Goal: Task Accomplishment & Management: Use online tool/utility

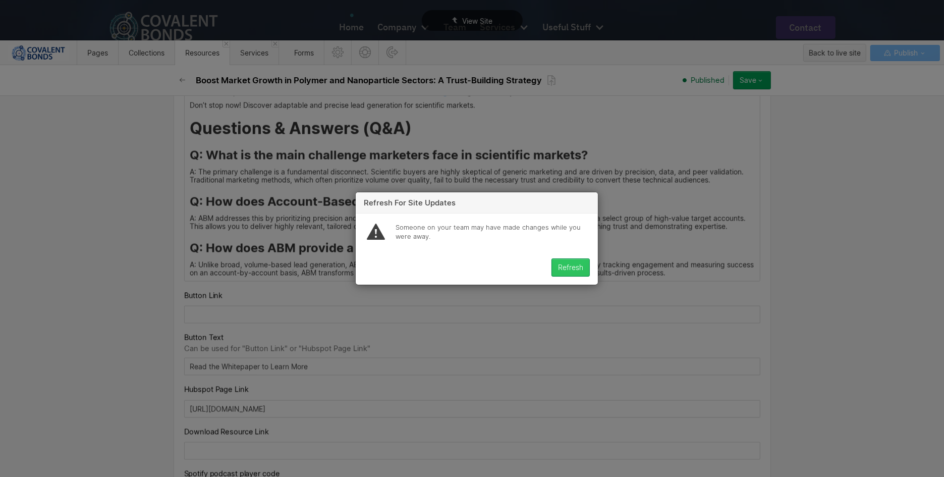
click at [569, 263] on div "Refresh" at bounding box center [570, 267] width 25 height 8
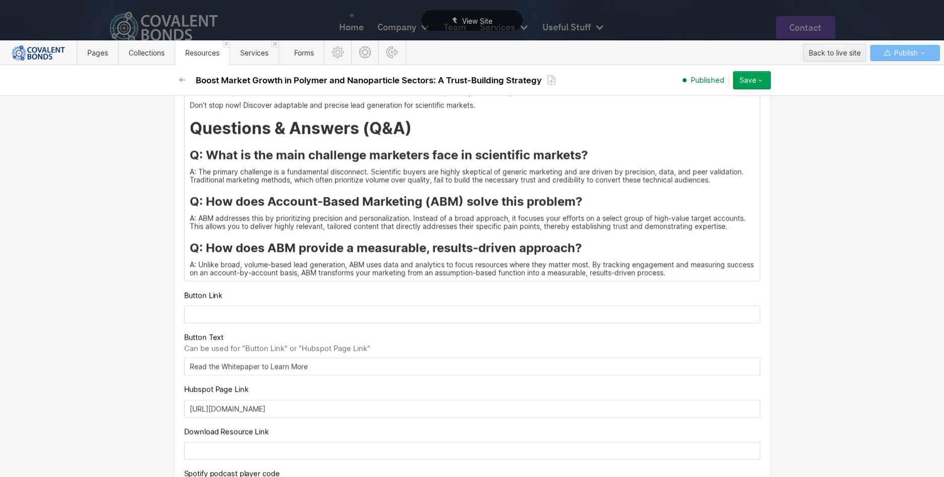
scroll to position [1605, 0]
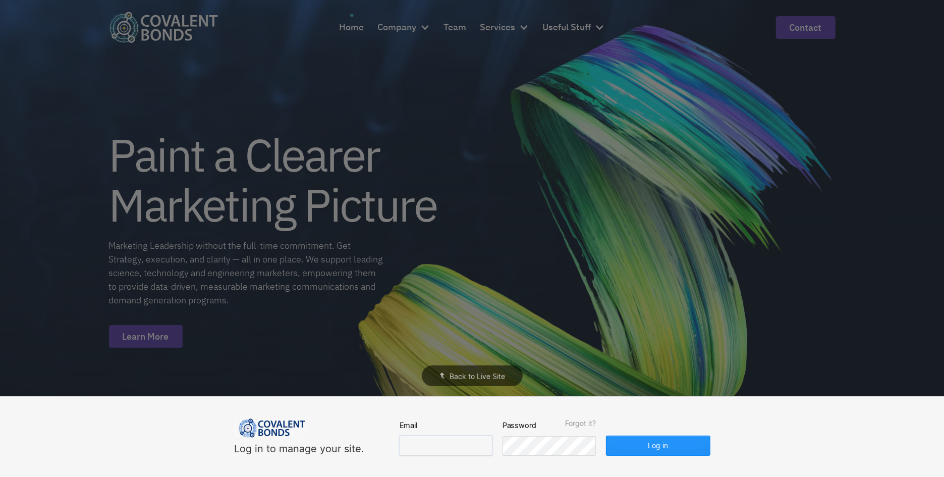
click at [437, 439] on input "email" at bounding box center [446, 445] width 93 height 20
type input "[EMAIL_ADDRESS][DOMAIN_NAME]"
click at [647, 449] on button "Log in" at bounding box center [658, 445] width 104 height 20
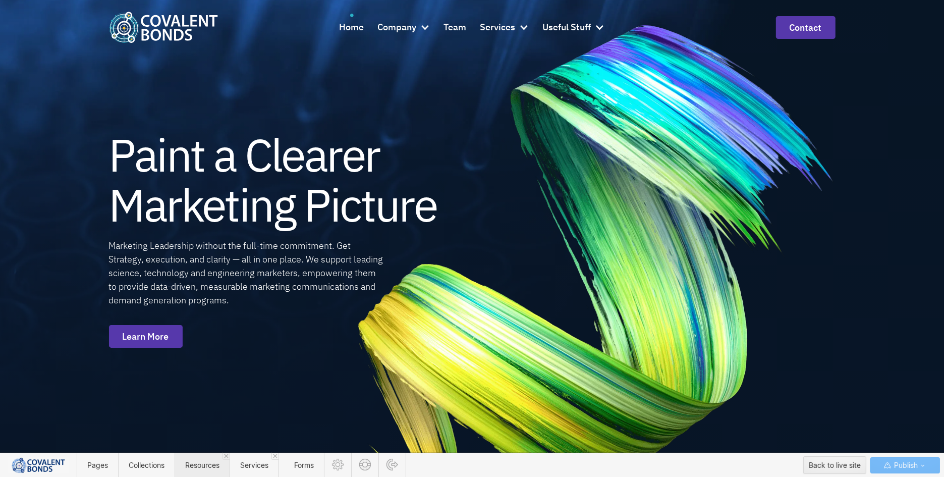
click at [208, 461] on span "Resources" at bounding box center [202, 465] width 34 height 9
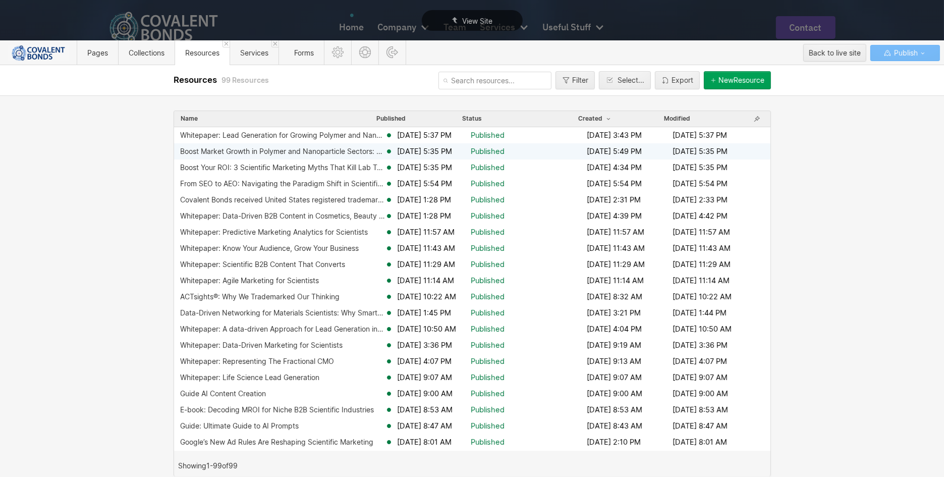
click at [297, 152] on div "Boost Market Growth in Polymer and Nanoparticle Sectors: A Trust-Building Strat…" at bounding box center [282, 151] width 205 height 8
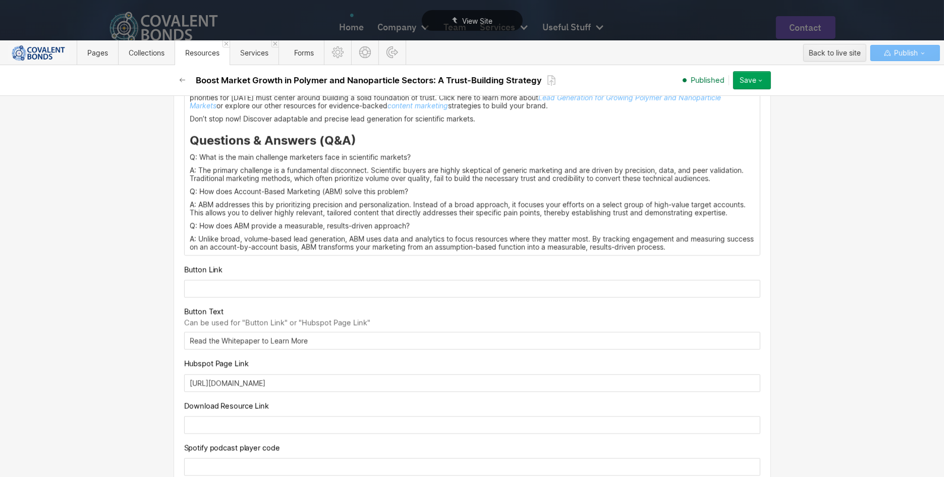
scroll to position [1583, 0]
drag, startPoint x: 351, startPoint y: 147, endPoint x: 177, endPoint y: 149, distance: 174.6
click at [357, 143] on h3 "Questions & Answers (Q&A)" at bounding box center [472, 140] width 565 height 15
drag, startPoint x: 376, startPoint y: 143, endPoint x: 176, endPoint y: 141, distance: 200.3
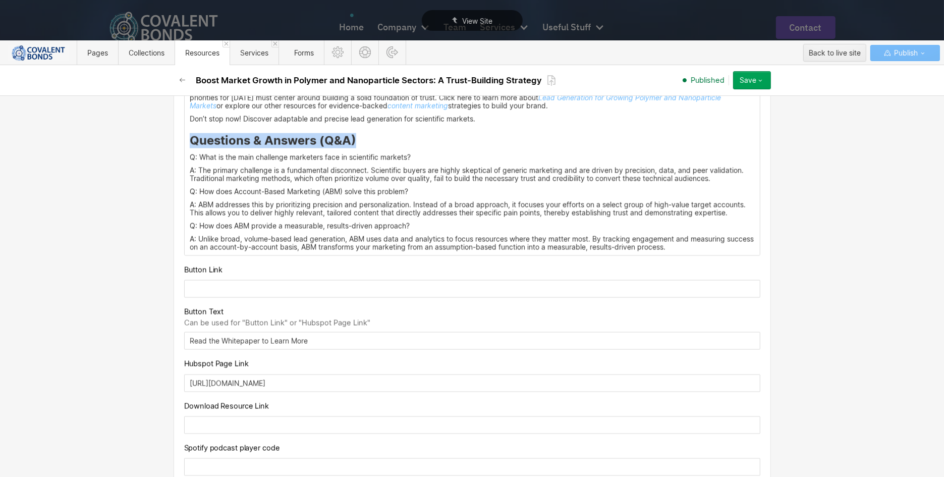
click at [313, 125] on div at bounding box center [308, 126] width 19 height 16
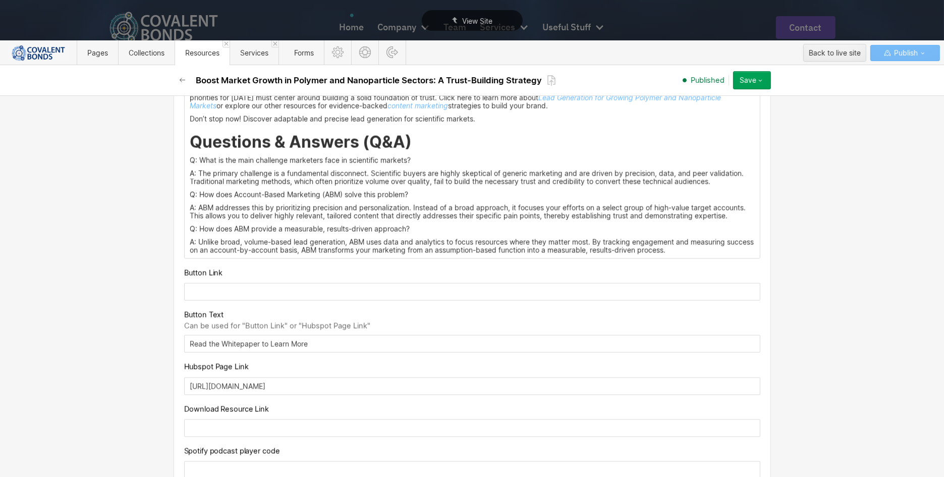
drag, startPoint x: 422, startPoint y: 164, endPoint x: 184, endPoint y: 164, distance: 238.6
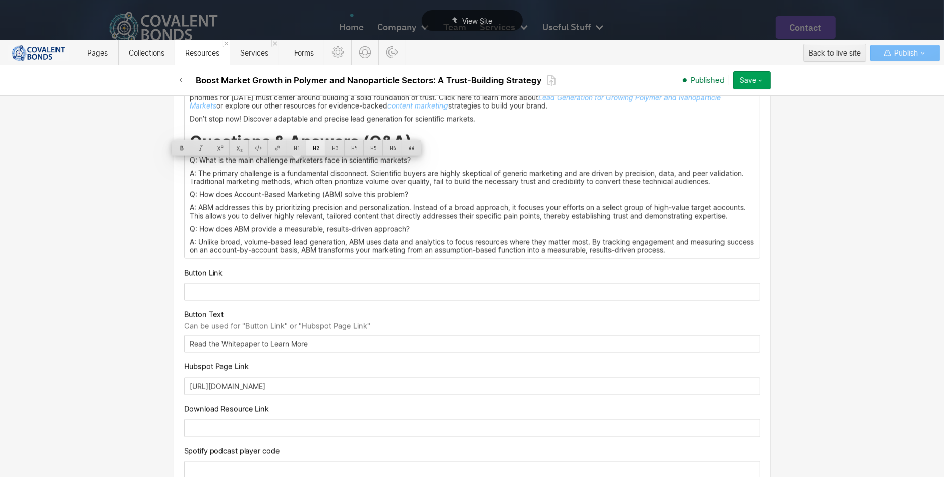
click at [316, 147] on div at bounding box center [315, 148] width 19 height 16
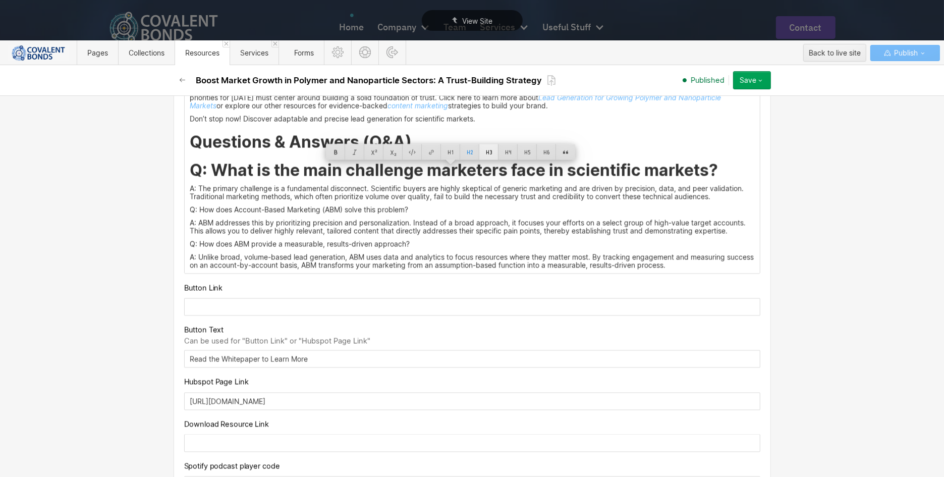
click at [488, 152] on div at bounding box center [488, 152] width 19 height 16
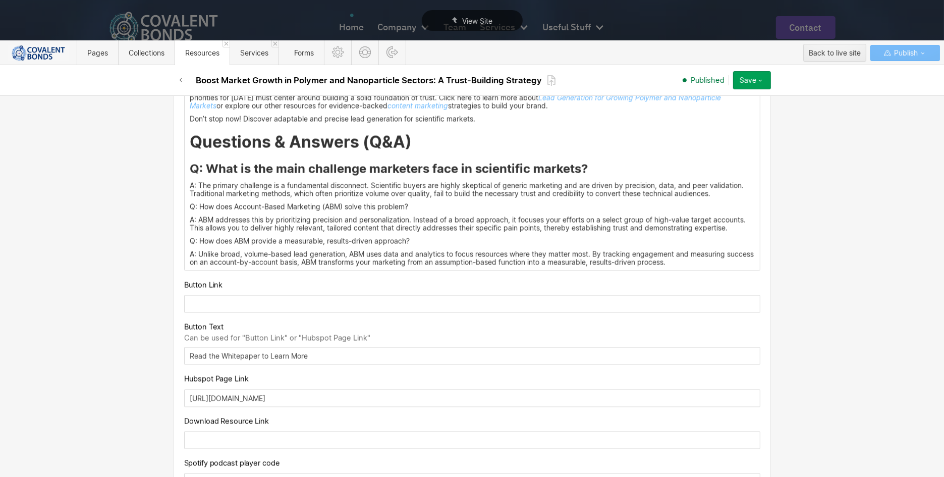
drag, startPoint x: 423, startPoint y: 211, endPoint x: 215, endPoint y: 204, distance: 207.5
click at [336, 193] on div at bounding box center [333, 195] width 19 height 16
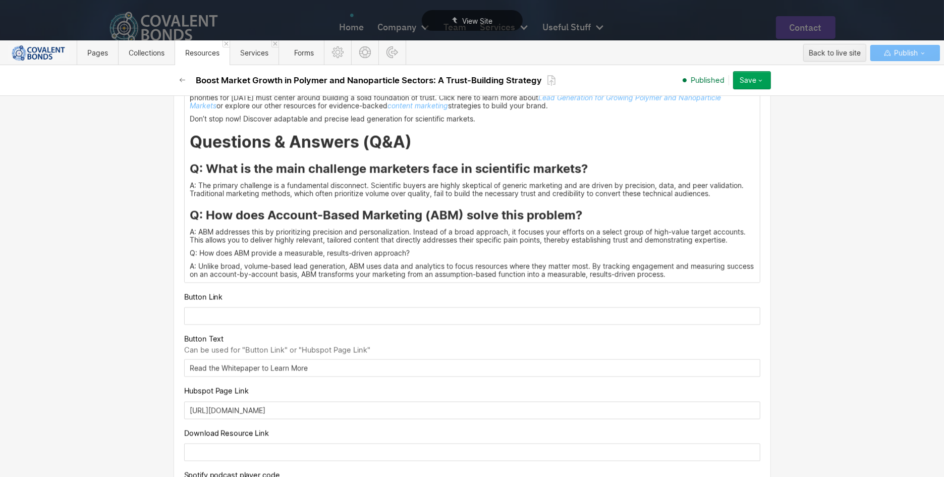
drag, startPoint x: 418, startPoint y: 258, endPoint x: 141, endPoint y: 250, distance: 277.1
click at [141, 250] on div "Basic info Name Boost Market Growth in Polymer and Nanoparticle Sectors: A Trus…" at bounding box center [472, 285] width 944 height 381
click at [334, 241] on div at bounding box center [333, 241] width 19 height 16
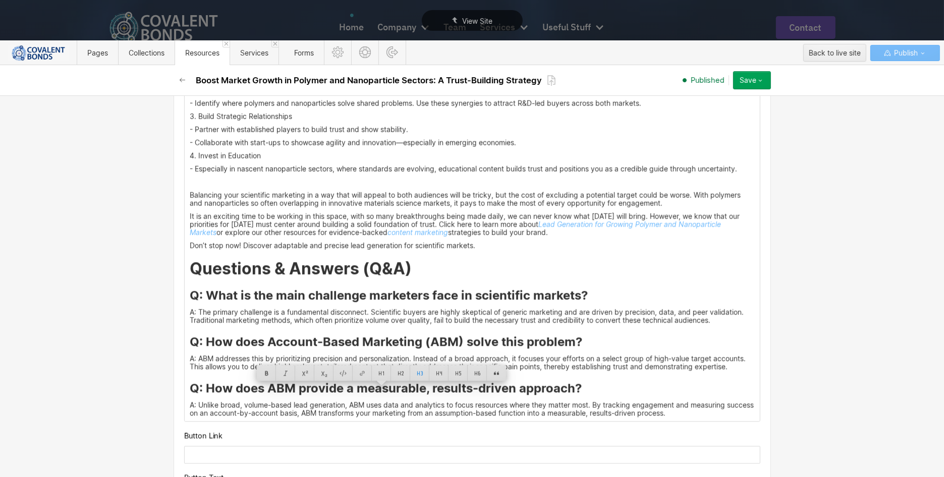
scroll to position [1414, 0]
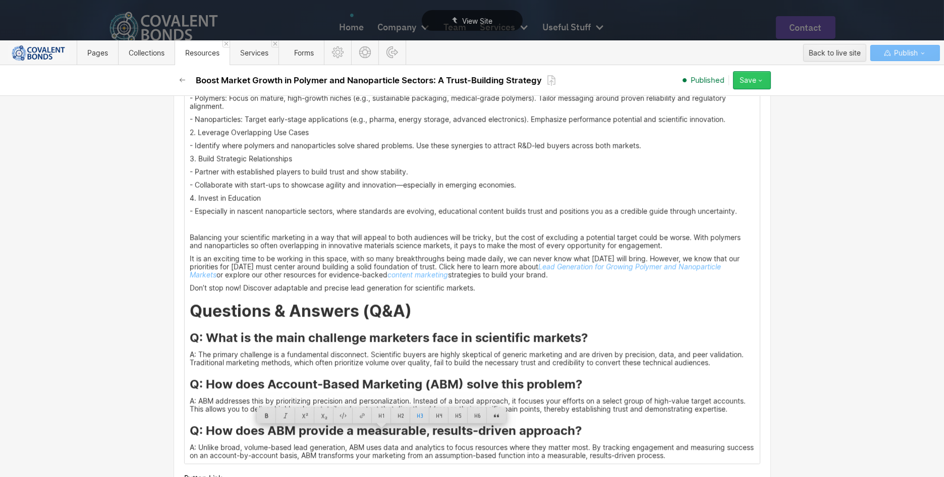
click at [764, 80] on button "Save" at bounding box center [752, 80] width 38 height 18
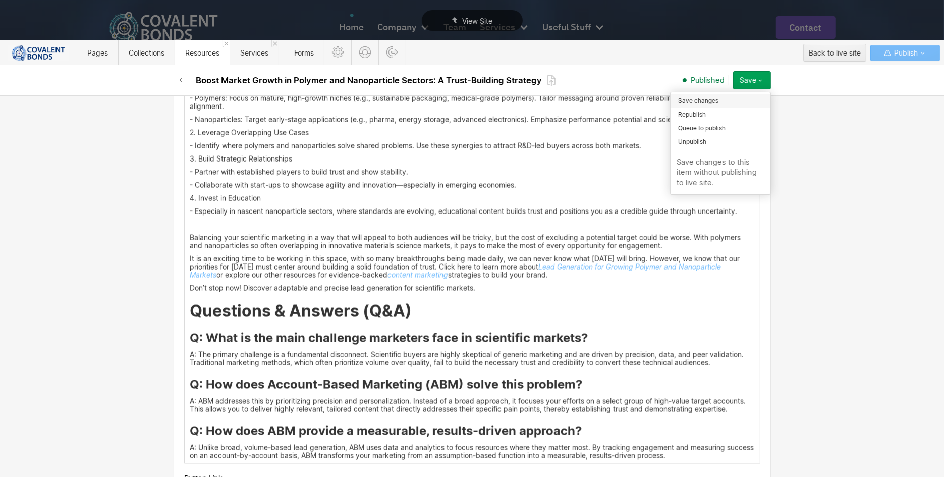
click at [724, 102] on div "Save changes" at bounding box center [721, 101] width 100 height 14
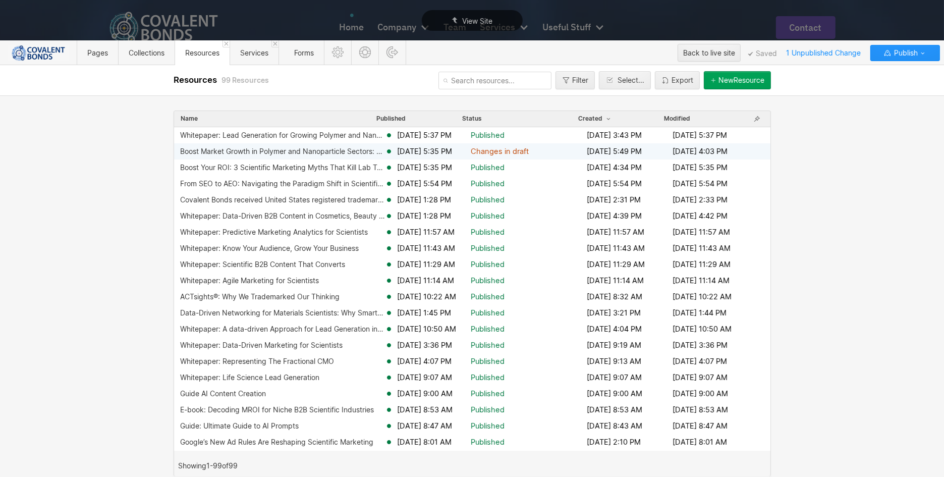
click at [338, 149] on div "Boost Market Growth in Polymer and Nanoparticle Sectors: A Trust-Building Strat…" at bounding box center [282, 151] width 205 height 8
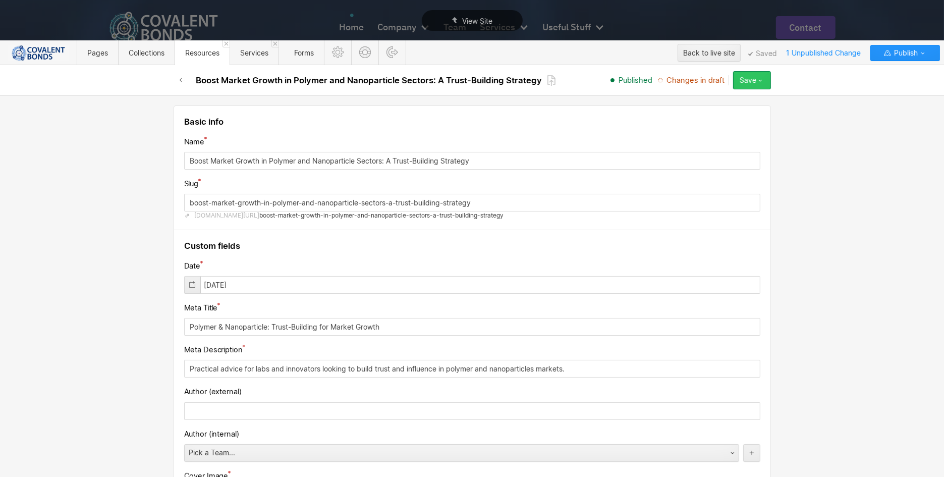
click at [758, 78] on icon "button" at bounding box center [760, 80] width 8 height 8
click at [726, 114] on div "Publish now" at bounding box center [721, 114] width 100 height 14
